Goal: Task Accomplishment & Management: Manage account settings

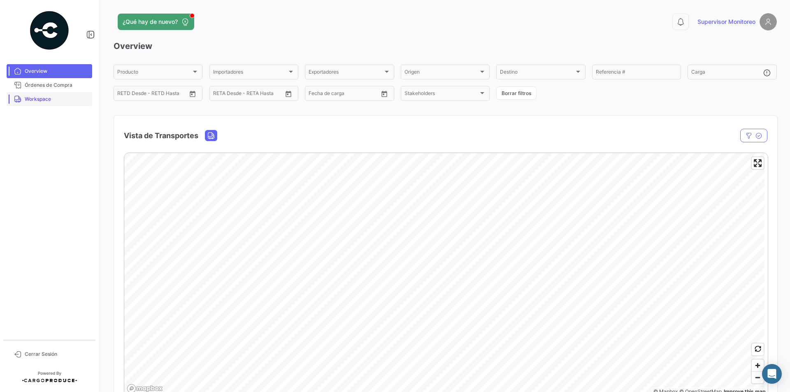
click at [34, 101] on span "Workspace" at bounding box center [57, 98] width 64 height 7
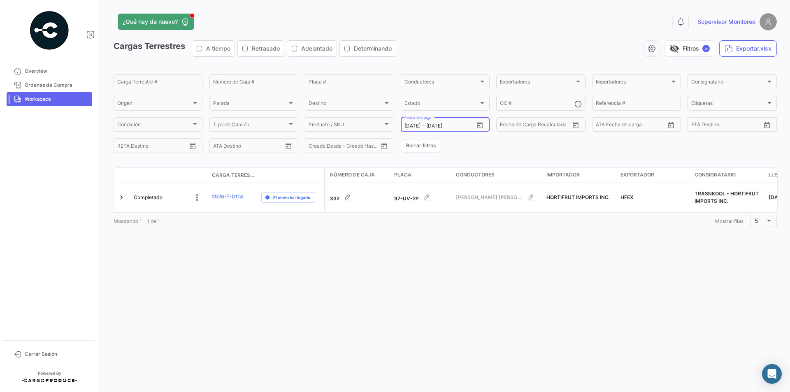
click at [478, 125] on icon "Open calendar" at bounding box center [479, 125] width 7 height 7
click at [469, 225] on div "21" at bounding box center [468, 225] width 13 height 15
type input "[DATE]"
click at [480, 225] on div "22" at bounding box center [482, 225] width 13 height 15
type input "[DATE]"
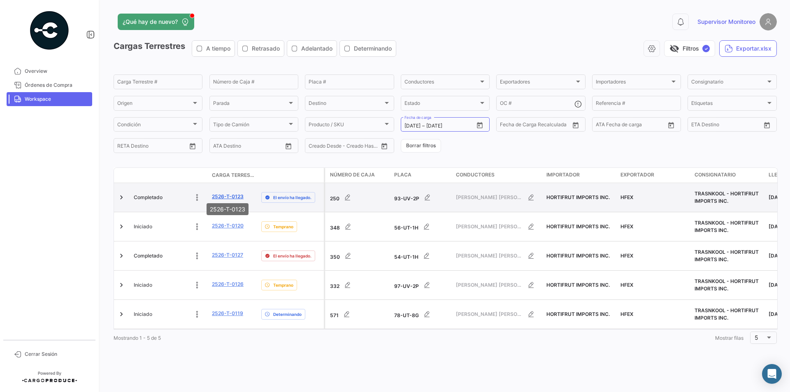
click at [222, 193] on link "2526-T-0123" at bounding box center [228, 196] width 32 height 7
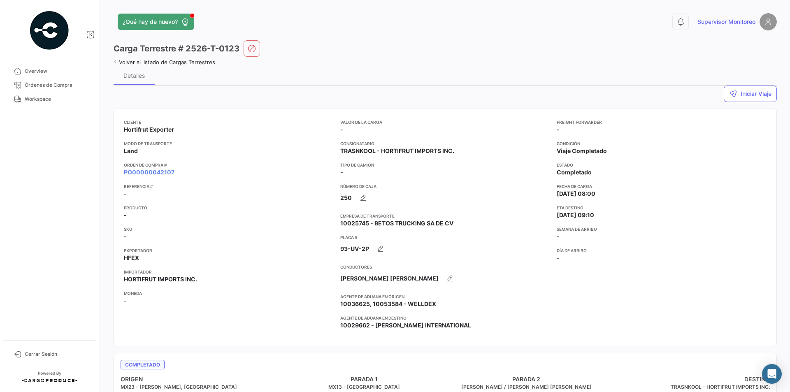
click at [114, 63] on icon at bounding box center [116, 61] width 5 height 5
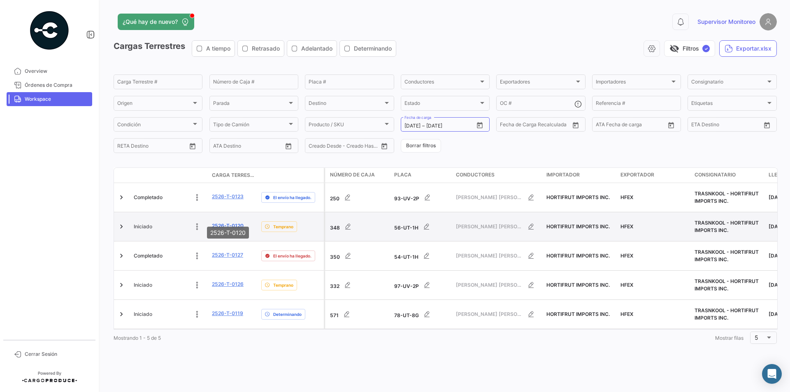
click at [227, 222] on link "2526-T-0120" at bounding box center [228, 225] width 32 height 7
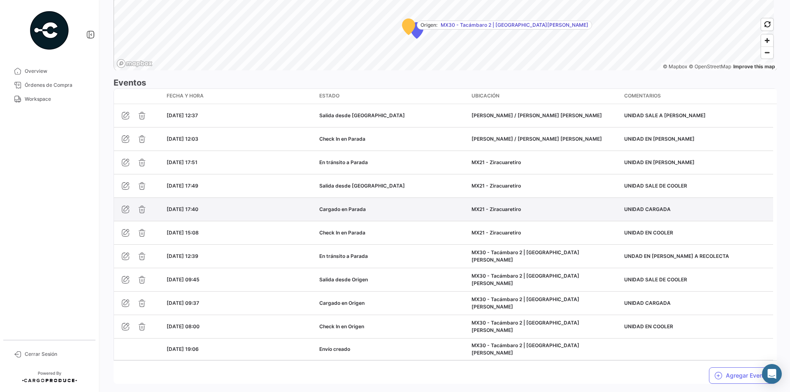
scroll to position [686, 0]
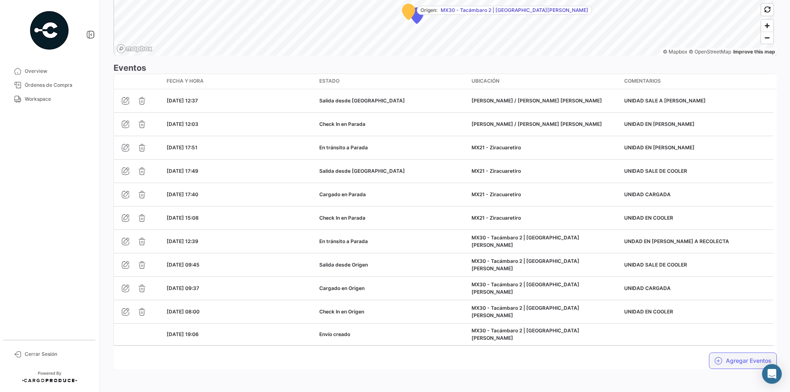
click at [736, 359] on button "Agregar Eventos" at bounding box center [743, 360] width 68 height 16
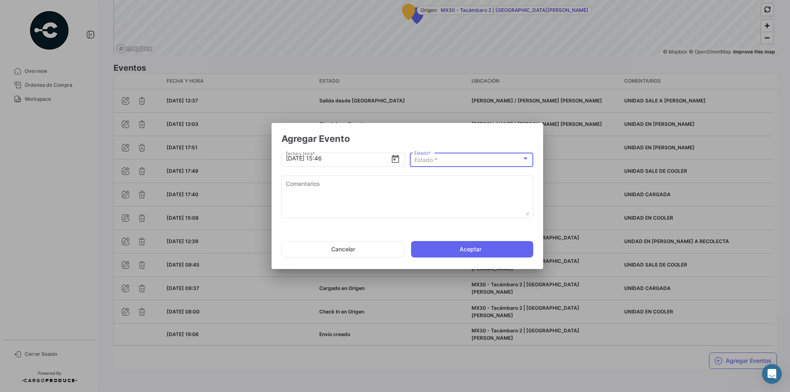
click at [526, 156] on div at bounding box center [524, 158] width 7 height 7
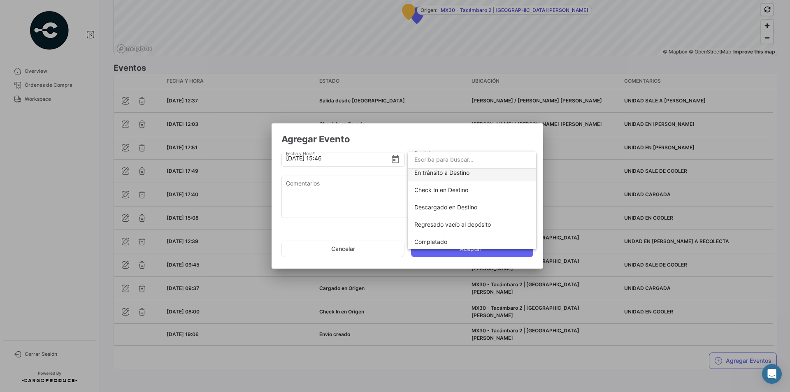
scroll to position [144, 0]
click at [449, 173] on span "En tránsito a Destino" at bounding box center [441, 171] width 55 height 7
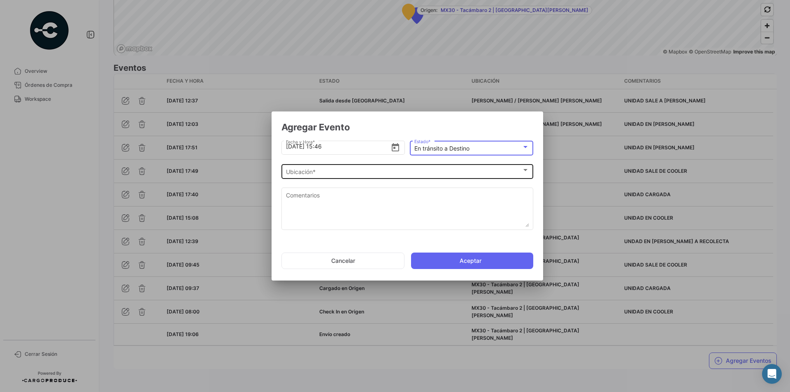
click at [502, 172] on div "Ubicación *" at bounding box center [404, 172] width 236 height 7
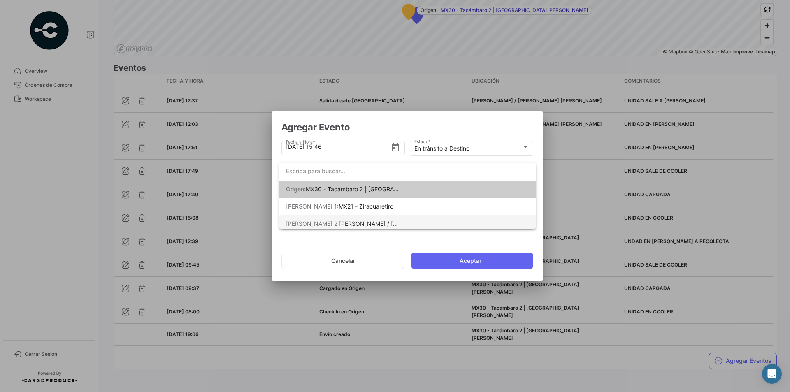
click at [352, 223] on span "[PERSON_NAME] / [PERSON_NAME] [PERSON_NAME]" at bounding box center [412, 223] width 146 height 7
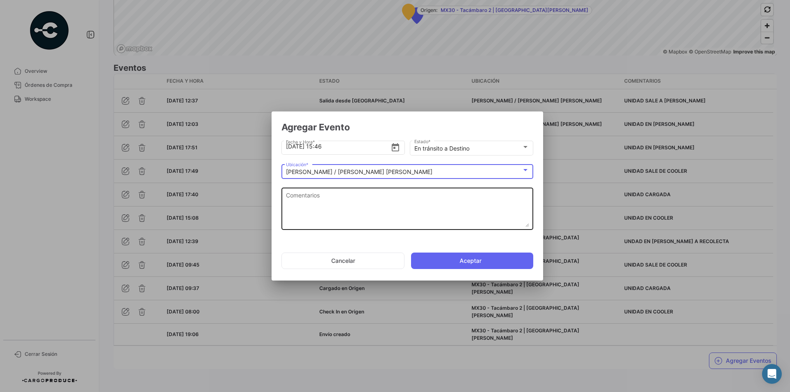
click at [305, 197] on textarea "Comentarios" at bounding box center [407, 209] width 243 height 36
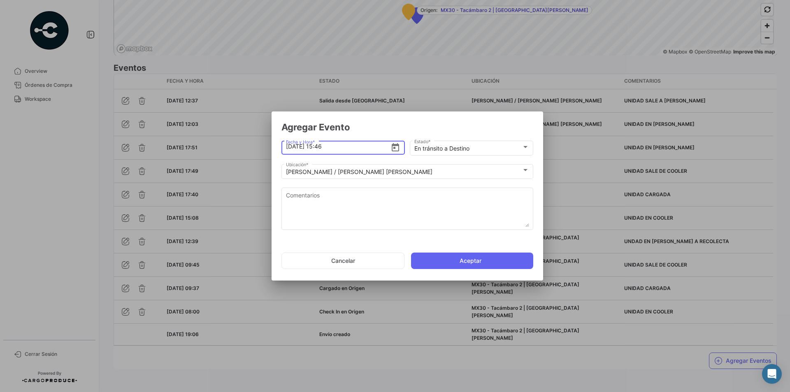
drag, startPoint x: 338, startPoint y: 145, endPoint x: 318, endPoint y: 146, distance: 20.6
click at [318, 146] on input "[DATE] 15:46" at bounding box center [338, 146] width 105 height 29
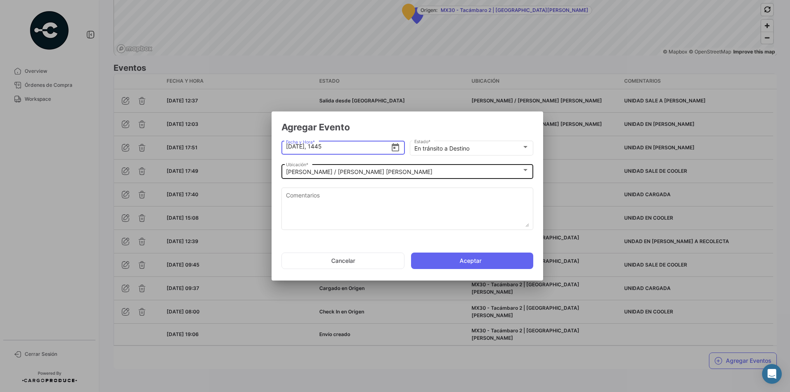
type input "[DATE] 14:45"
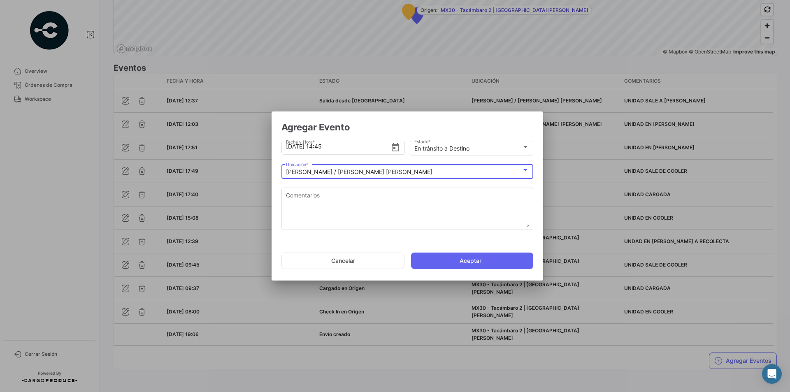
click at [399, 171] on div "[PERSON_NAME] / [PERSON_NAME] [PERSON_NAME]" at bounding box center [404, 172] width 236 height 7
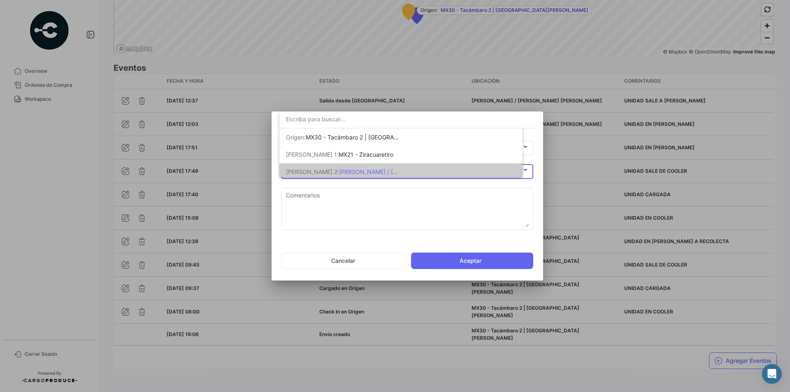
scroll to position [4, 0]
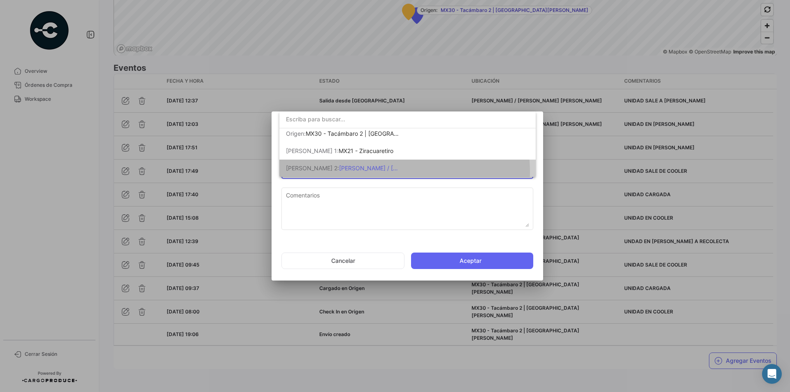
click at [399, 172] on span "[PERSON_NAME] 2: [PERSON_NAME] / [PERSON_NAME] [PERSON_NAME]" at bounding box center [343, 168] width 115 height 17
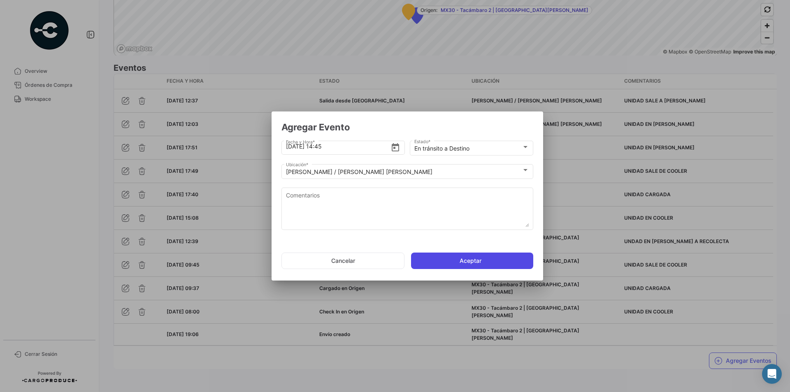
click at [450, 259] on button "Aceptar" at bounding box center [472, 261] width 122 height 16
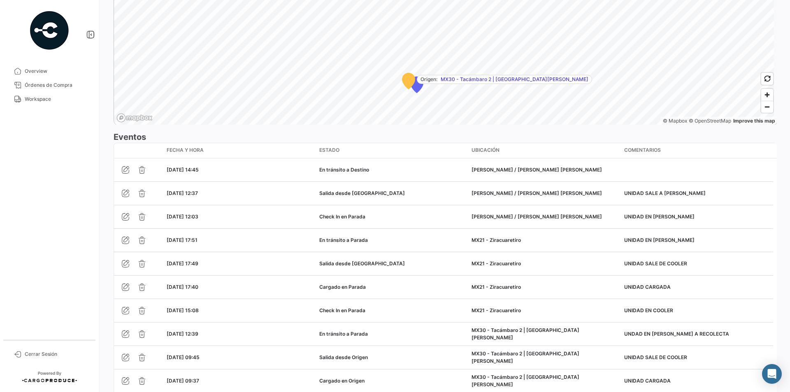
scroll to position [709, 0]
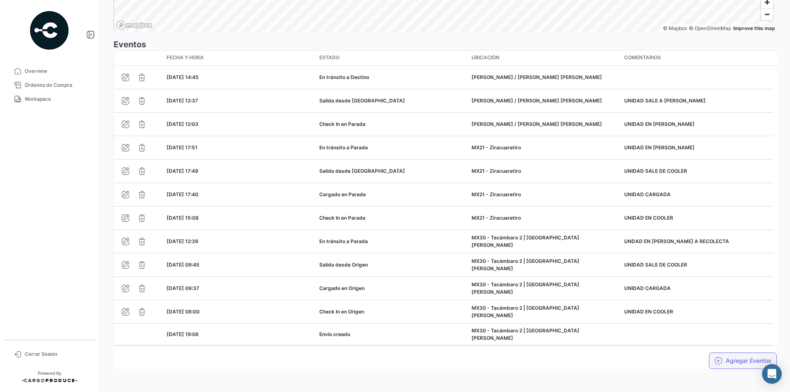
click at [743, 361] on button "Agregar Eventos" at bounding box center [743, 360] width 68 height 16
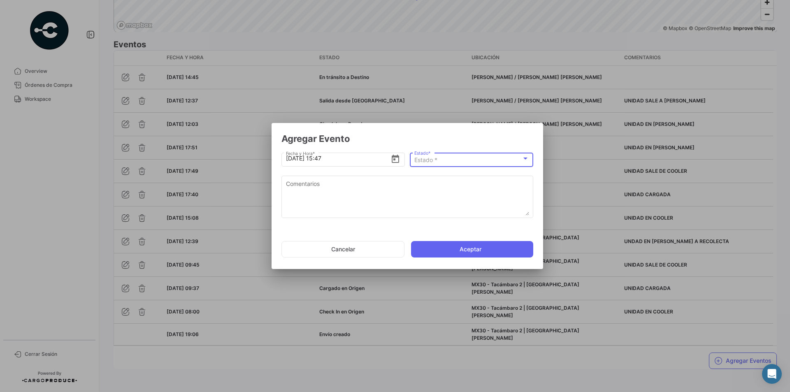
click at [504, 163] on div "Estado *" at bounding box center [467, 160] width 107 height 7
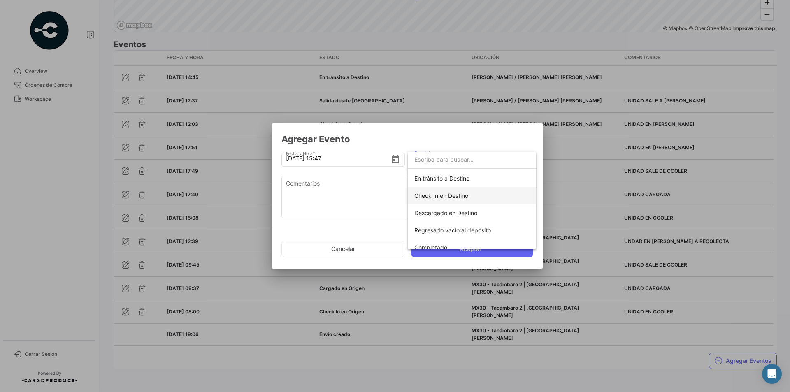
scroll to position [144, 0]
click at [454, 189] on span "Check In en Destino" at bounding box center [441, 188] width 54 height 7
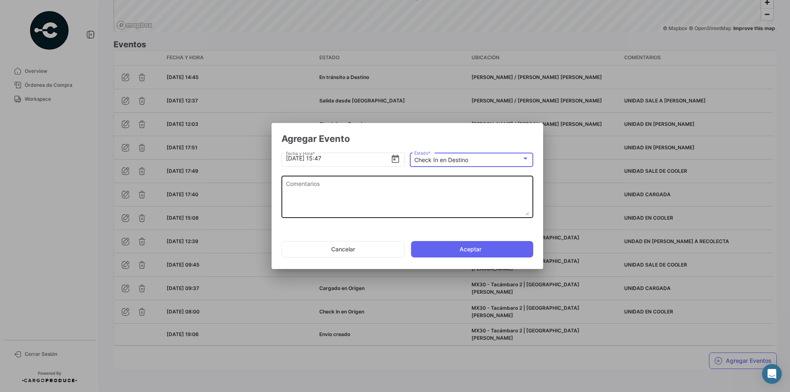
click at [293, 187] on textarea "Comentarios" at bounding box center [407, 197] width 243 height 36
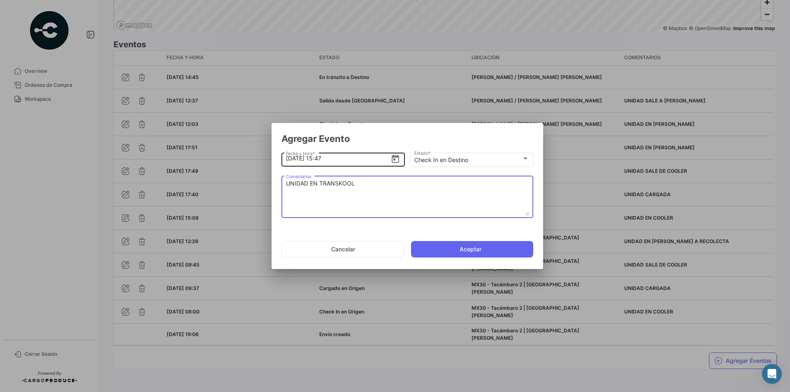
type textarea "UNIDAD EN TRANSKOOL"
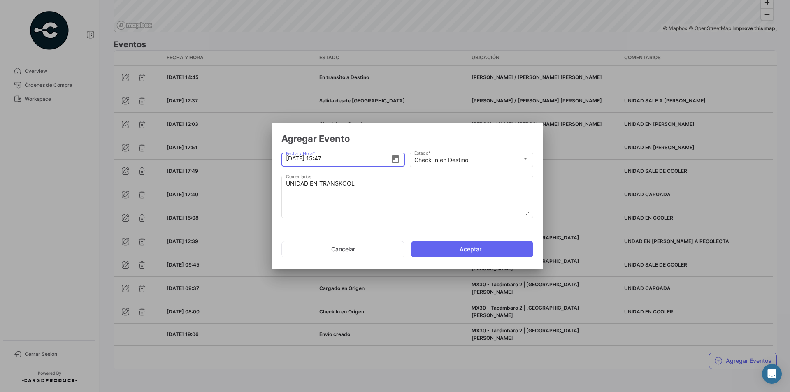
drag, startPoint x: 334, startPoint y: 157, endPoint x: 324, endPoint y: 156, distance: 9.1
click at [324, 156] on input "[DATE] 15:47" at bounding box center [338, 158] width 105 height 29
type input "[DATE] 15:03"
click at [435, 251] on button "Aceptar" at bounding box center [472, 249] width 122 height 16
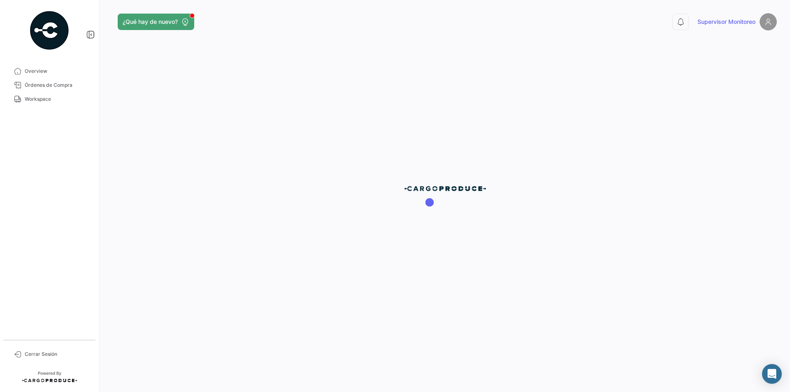
scroll to position [0, 0]
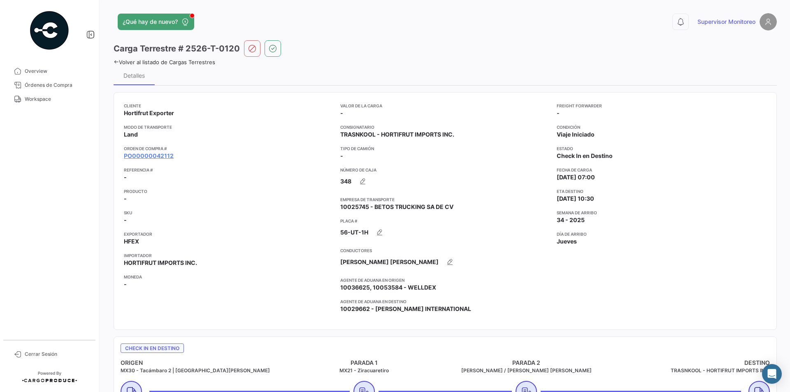
click at [114, 58] on div "Volver al listado de Cargas Terrestres" at bounding box center [445, 61] width 663 height 9
click at [114, 63] on icon at bounding box center [116, 61] width 5 height 5
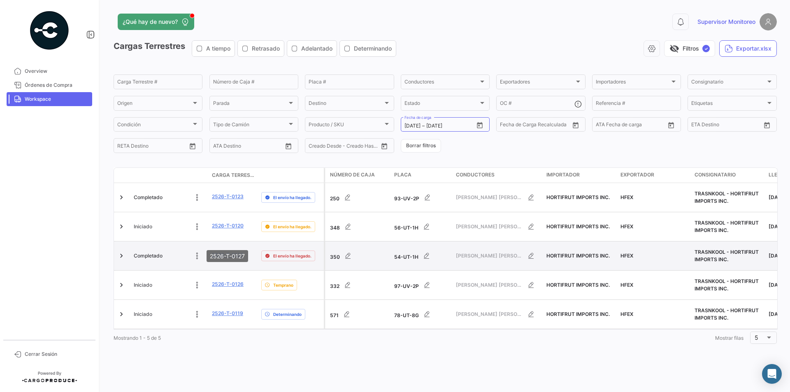
click at [221, 251] on link "2526-T-0127" at bounding box center [227, 254] width 31 height 7
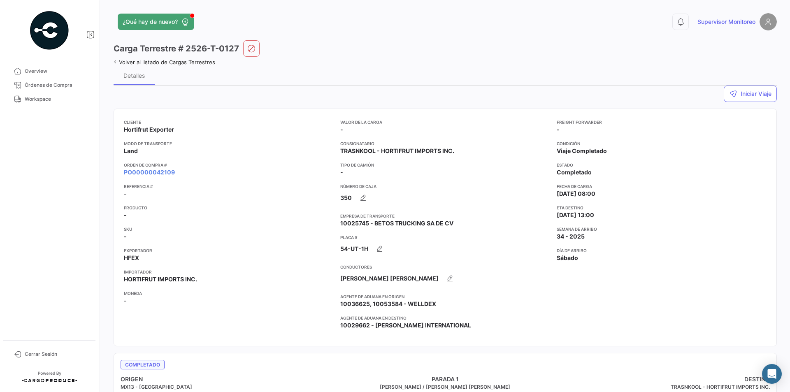
click at [116, 62] on icon at bounding box center [116, 61] width 5 height 5
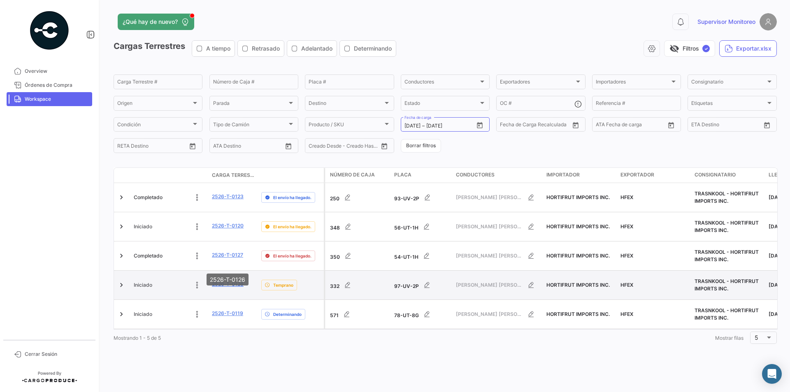
click at [224, 280] on link "2526-T-0126" at bounding box center [228, 283] width 32 height 7
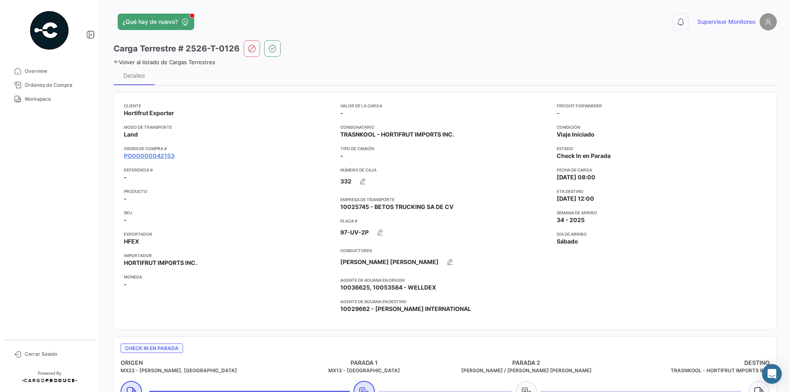
click at [114, 63] on icon at bounding box center [116, 61] width 5 height 5
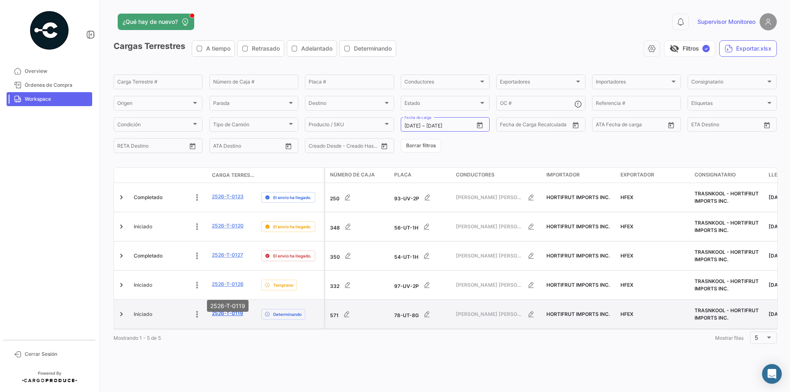
click at [220, 310] on link "2526-T-0119" at bounding box center [227, 313] width 31 height 7
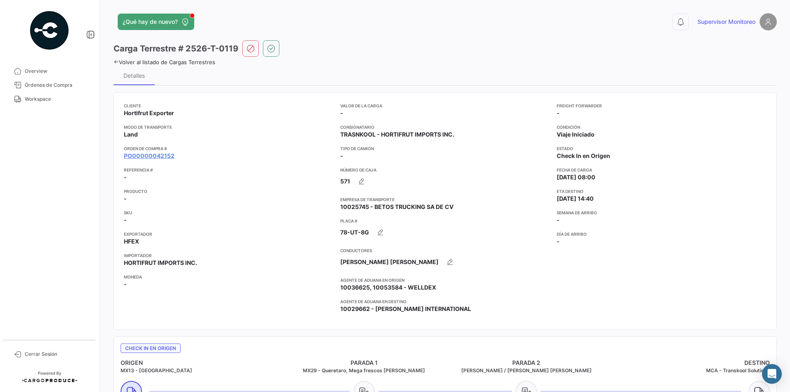
click at [118, 63] on icon at bounding box center [116, 61] width 5 height 5
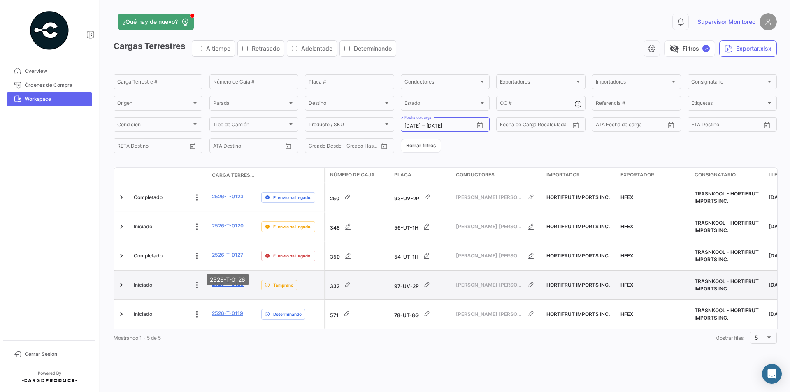
click at [224, 280] on link "2526-T-0126" at bounding box center [228, 283] width 32 height 7
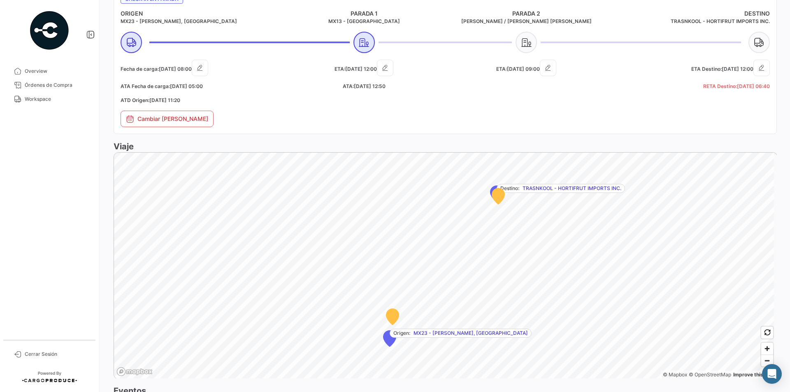
scroll to position [555, 0]
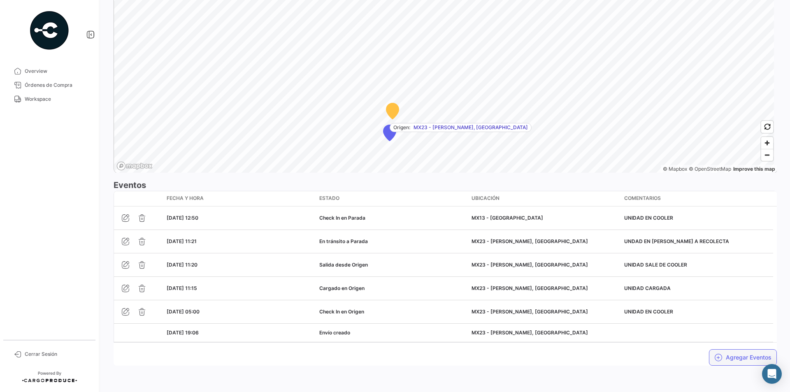
click at [728, 357] on button "Agregar Eventos" at bounding box center [743, 357] width 68 height 16
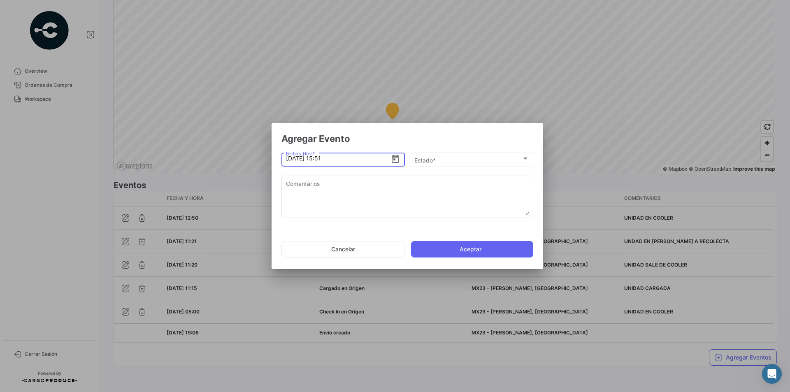
drag, startPoint x: 333, startPoint y: 160, endPoint x: 325, endPoint y: 162, distance: 8.0
click at [325, 162] on input "[DATE] 15:51" at bounding box center [338, 158] width 105 height 29
type input "[DATE] 15:40"
click at [504, 161] on div "Estado *" at bounding box center [467, 160] width 107 height 7
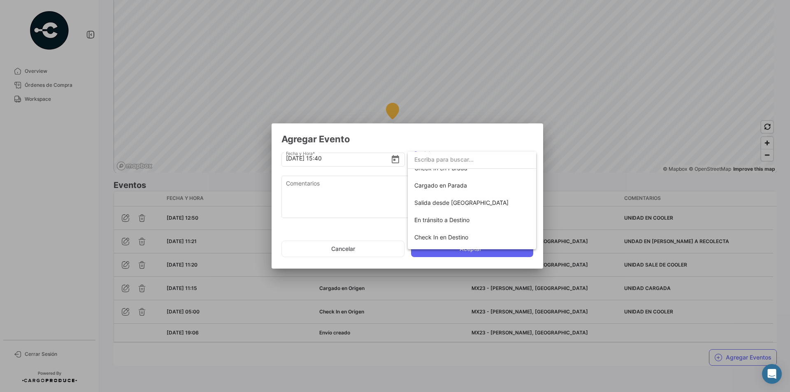
scroll to position [82, 0]
click at [437, 198] on span "Cargado en Parada" at bounding box center [440, 198] width 53 height 7
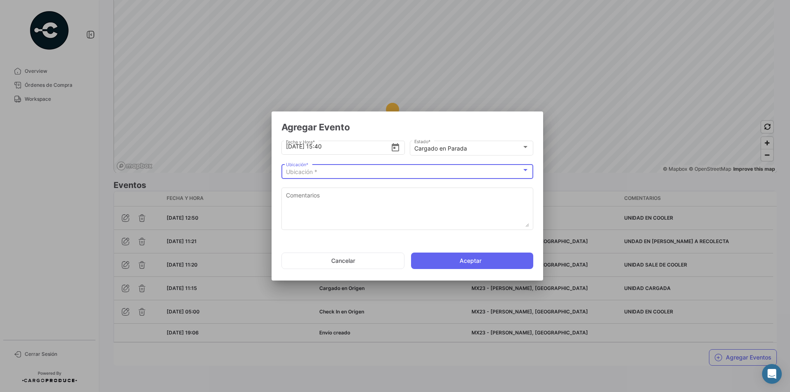
click at [523, 173] on div at bounding box center [524, 170] width 7 height 7
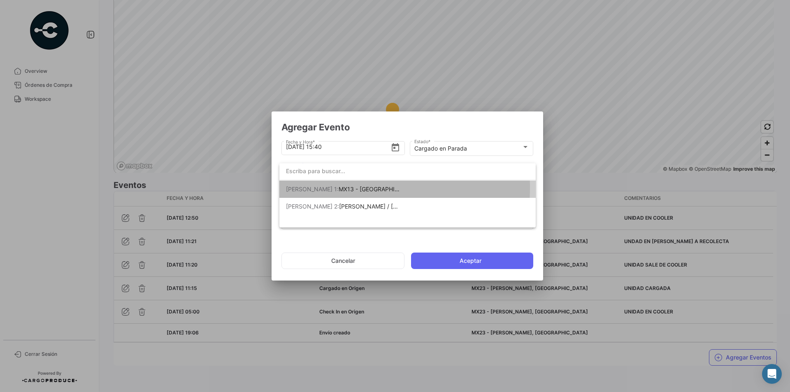
click at [345, 188] on span "MX13 - [GEOGRAPHIC_DATA]" at bounding box center [377, 188] width 79 height 7
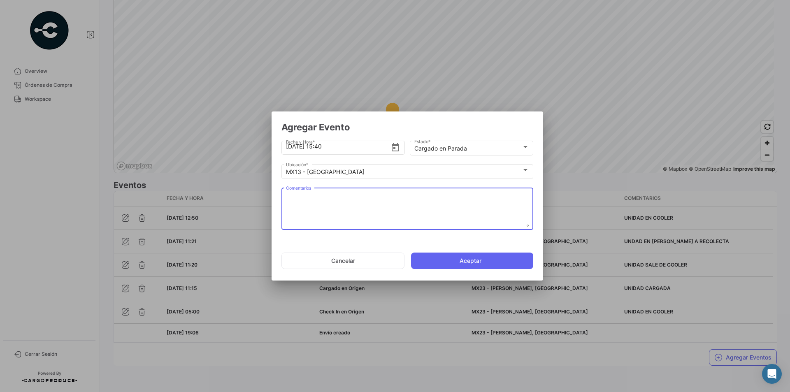
click at [304, 197] on textarea "Comentarios" at bounding box center [407, 209] width 243 height 36
type textarea "UNIDAD CARGADA"
click at [424, 262] on button "Aceptar" at bounding box center [472, 261] width 122 height 16
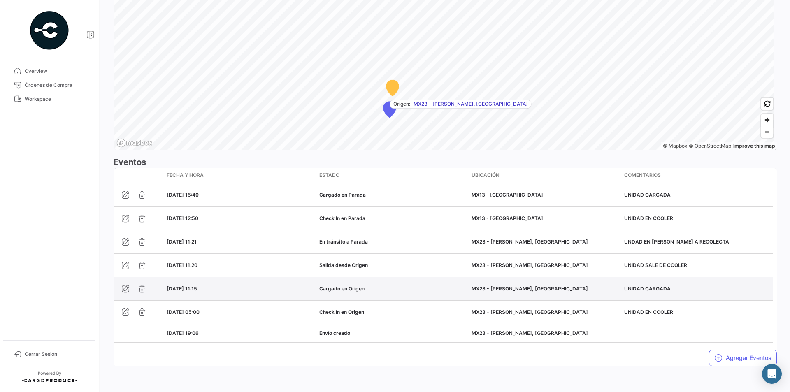
scroll to position [578, 0]
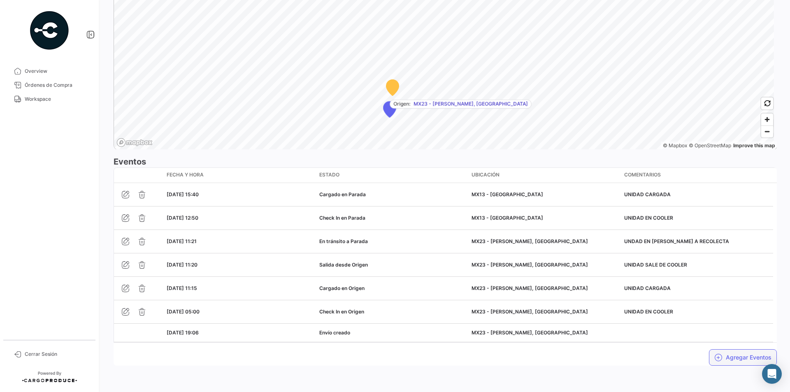
click at [735, 353] on button "Agregar Eventos" at bounding box center [743, 357] width 68 height 16
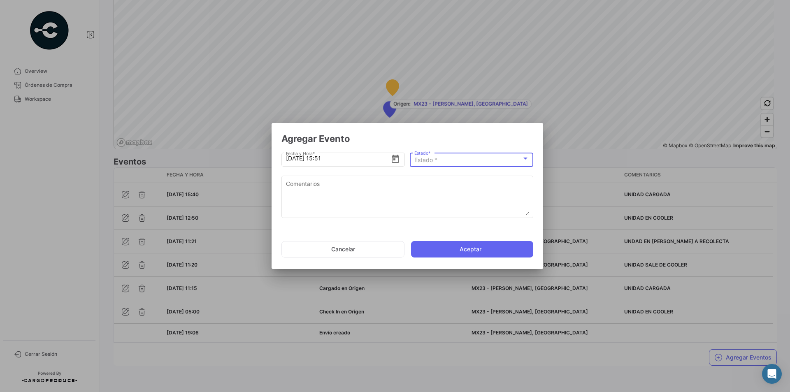
click at [524, 159] on div at bounding box center [525, 159] width 4 height 2
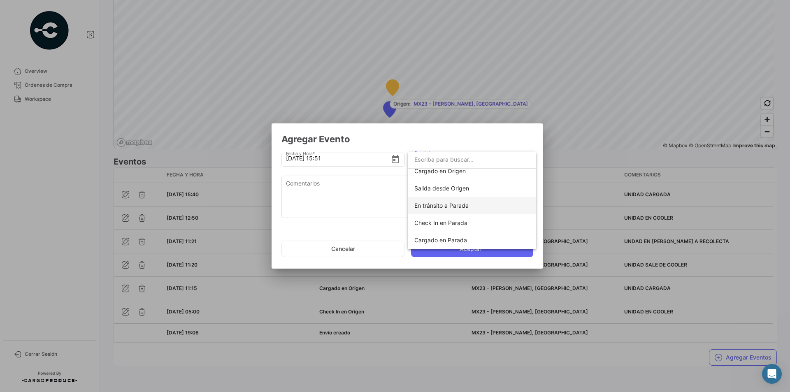
scroll to position [82, 0]
click at [443, 216] on span "Salida desde [GEOGRAPHIC_DATA]" at bounding box center [461, 216] width 94 height 7
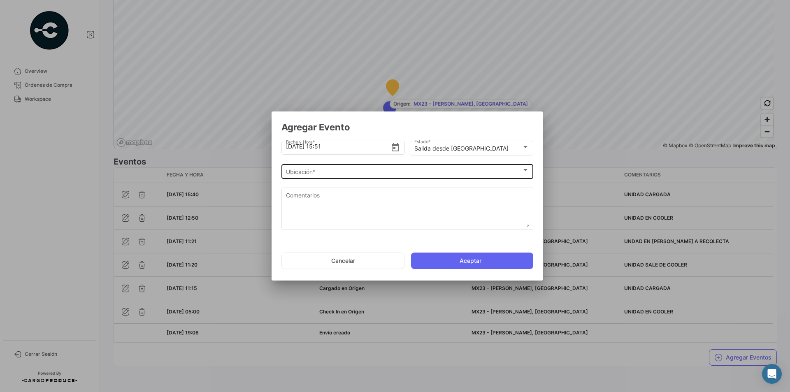
drag, startPoint x: 534, startPoint y: 172, endPoint x: 525, endPoint y: 174, distance: 9.2
click at [527, 174] on app-drop-down-list "Ubicación * Ubicación *" at bounding box center [410, 171] width 258 height 8
click at [524, 174] on div "Ubicación *" at bounding box center [407, 172] width 243 height 7
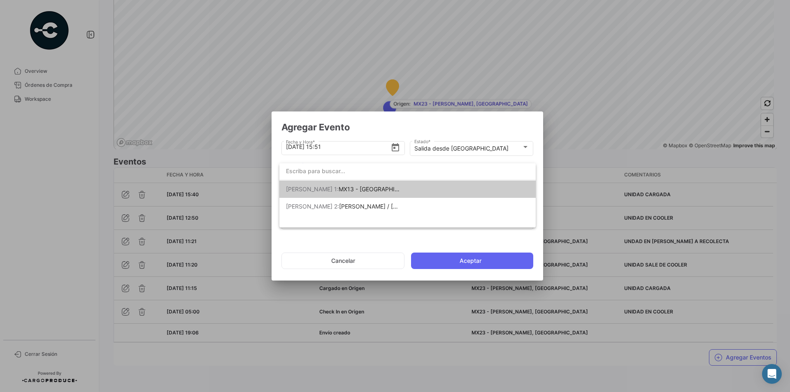
click at [351, 190] on span "MX13 - [GEOGRAPHIC_DATA]" at bounding box center [377, 188] width 79 height 7
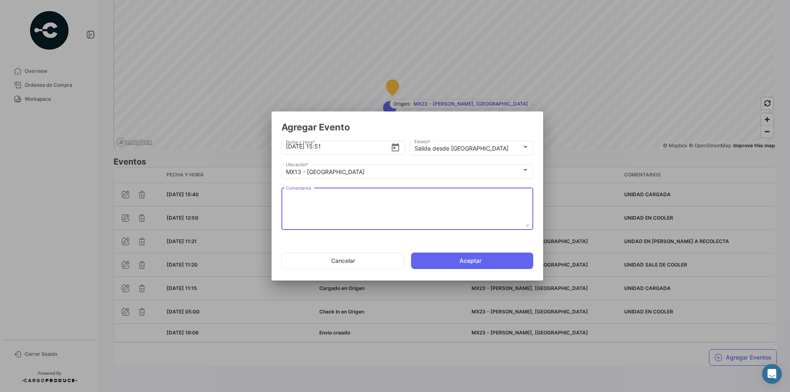
click at [313, 196] on textarea "Comentarios" at bounding box center [407, 209] width 243 height 36
type textarea "UNIDAD SALE DE COOLER"
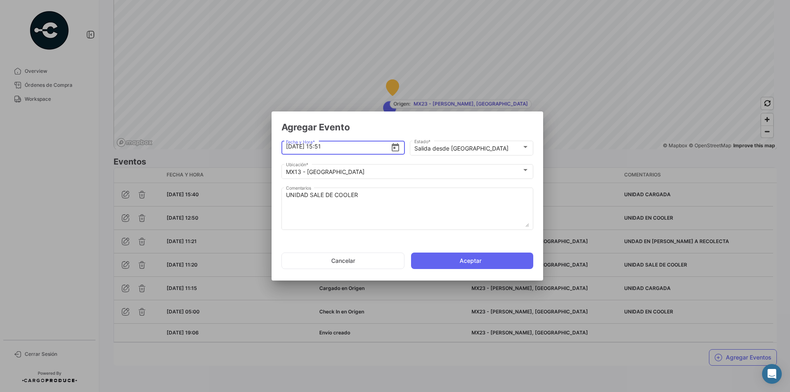
drag, startPoint x: 334, startPoint y: 146, endPoint x: 329, endPoint y: 145, distance: 4.6
click at [329, 145] on input "[DATE] 15:51" at bounding box center [338, 146] width 105 height 29
type input "[DATE] 15:48"
click at [448, 263] on button "Aceptar" at bounding box center [472, 261] width 122 height 16
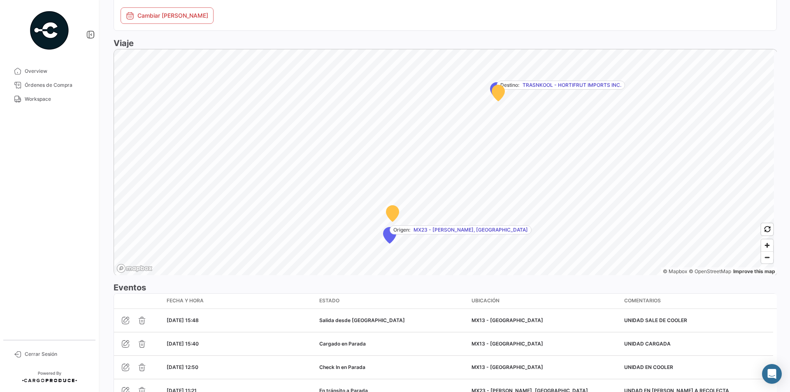
scroll to position [602, 0]
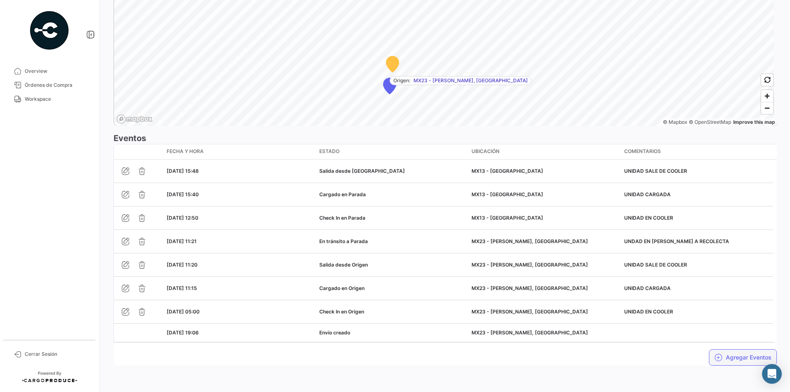
click at [733, 357] on button "Agregar Eventos" at bounding box center [743, 357] width 68 height 16
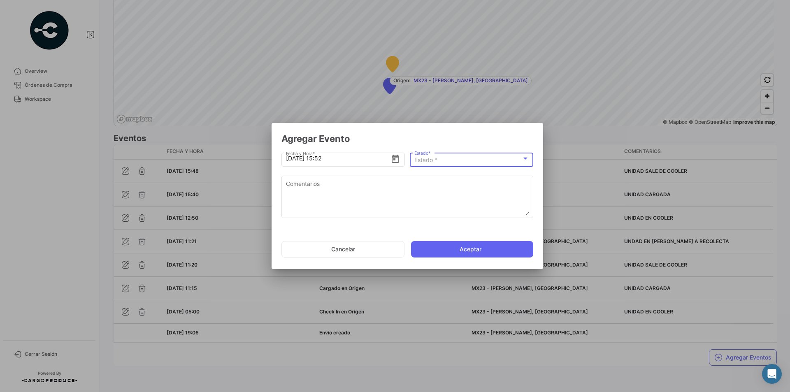
click at [521, 159] on div at bounding box center [524, 158] width 7 height 7
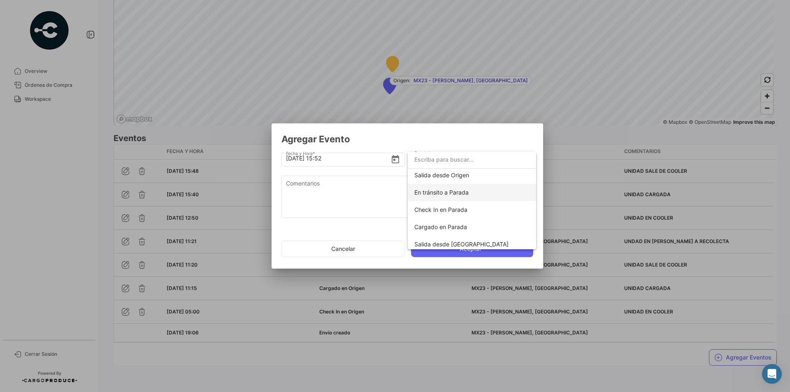
scroll to position [41, 0]
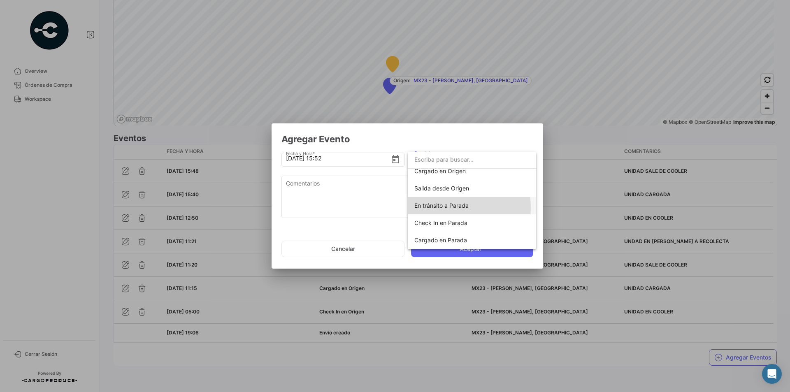
click at [447, 207] on span "En tránsito a Parada" at bounding box center [441, 205] width 54 height 7
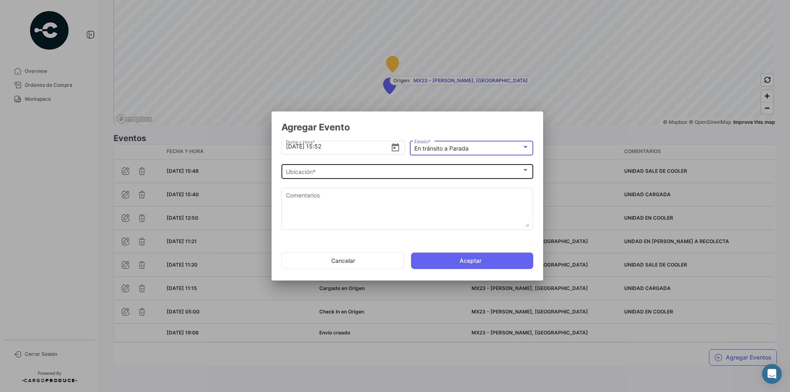
click at [526, 174] on div "Ubicación *" at bounding box center [407, 172] width 243 height 7
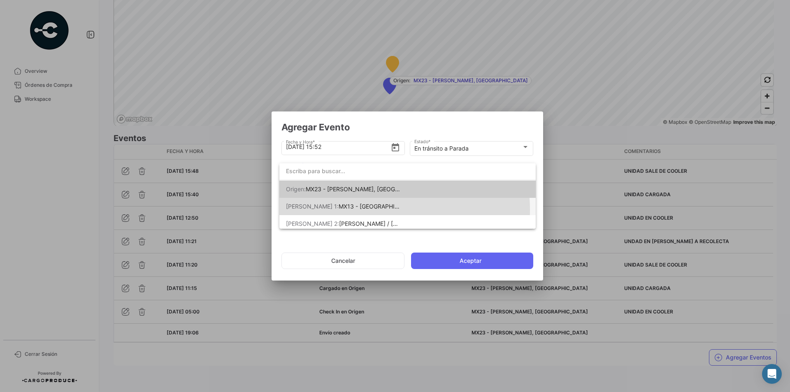
click at [359, 209] on span "MX13 - [GEOGRAPHIC_DATA]" at bounding box center [377, 206] width 79 height 7
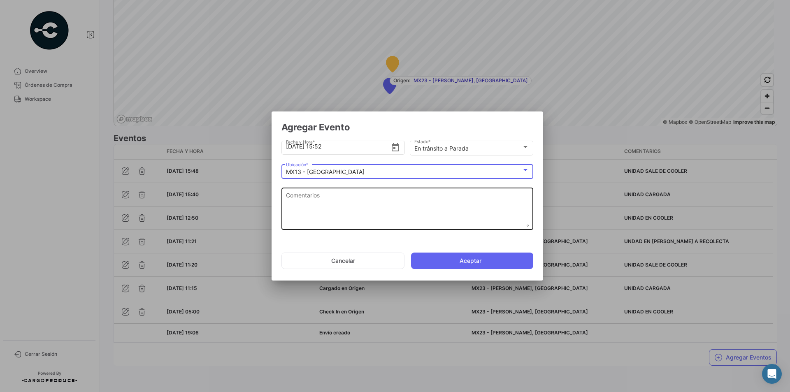
click at [295, 204] on textarea "Comentarios" at bounding box center [407, 209] width 243 height 36
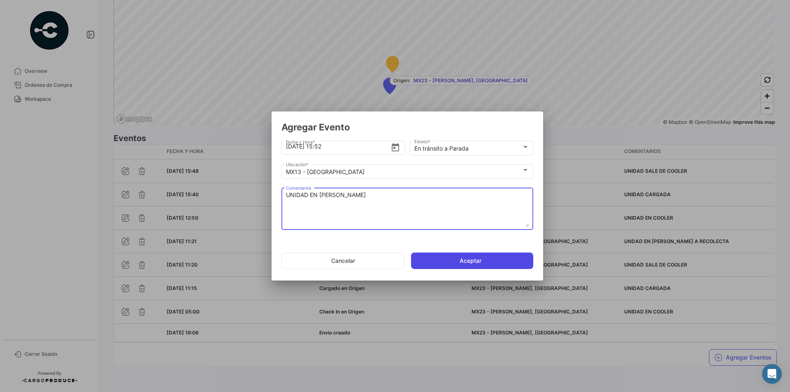
type textarea "UNIDAD EN [PERSON_NAME]"
click at [444, 260] on button "Aceptar" at bounding box center [472, 261] width 122 height 16
